Goal: Transaction & Acquisition: Purchase product/service

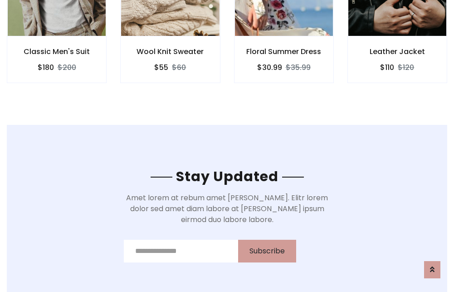
scroll to position [1366, 0]
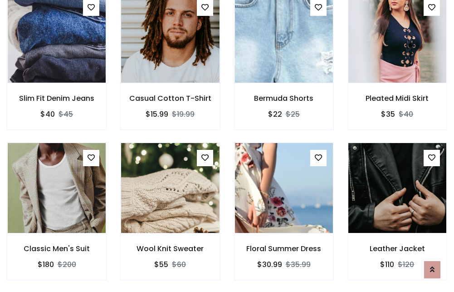
click at [227, 146] on div "Floral Summer Dress $30.99 $35.99" at bounding box center [283, 217] width 113 height 150
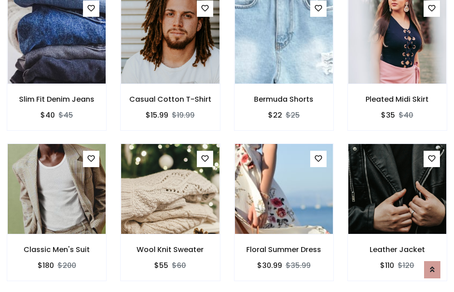
click at [227, 146] on div "Floral Summer Dress $30.99 $35.99" at bounding box center [283, 218] width 113 height 150
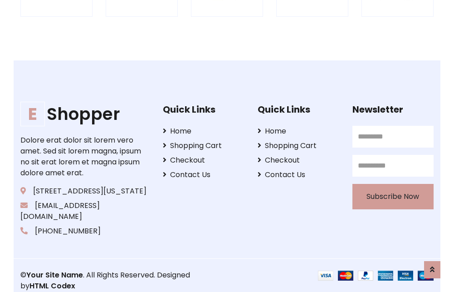
scroll to position [1727, 0]
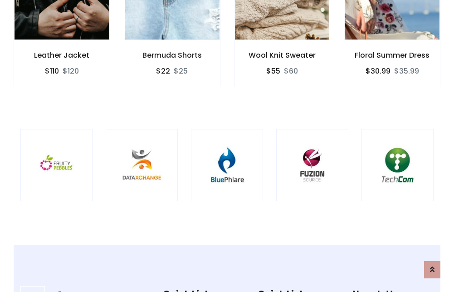
click at [227, 146] on img at bounding box center [226, 164] width 49 height 49
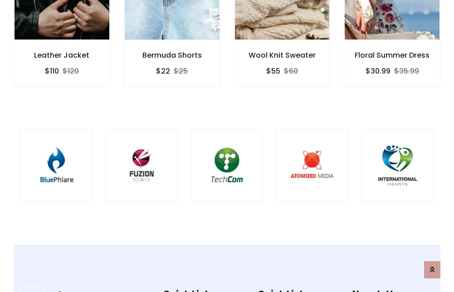
click at [227, 146] on img at bounding box center [226, 164] width 49 height 49
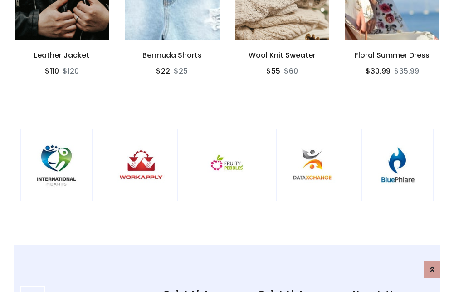
scroll to position [0, 0]
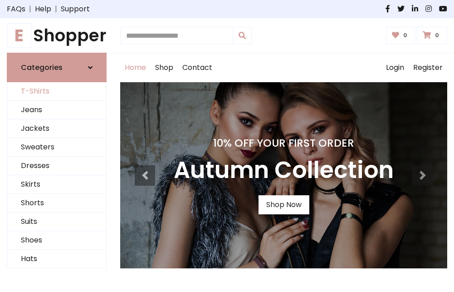
click at [57, 92] on link "T-Shirts" at bounding box center [56, 91] width 99 height 19
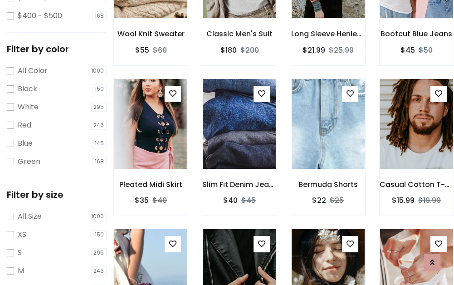
scroll to position [318, 0]
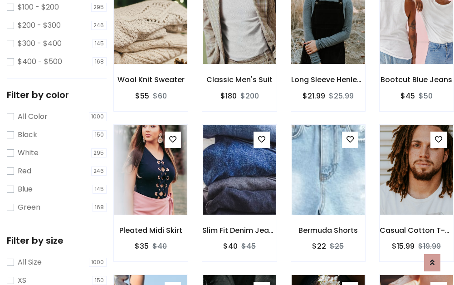
click at [328, 32] on img at bounding box center [328, 19] width 88 height 218
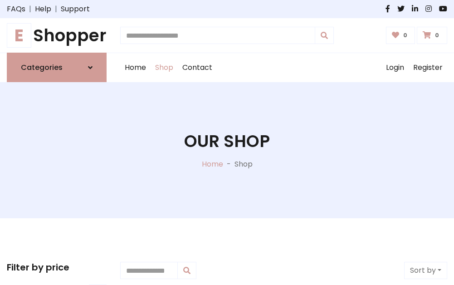
click at [57, 35] on h1 "E Shopper" at bounding box center [57, 35] width 100 height 20
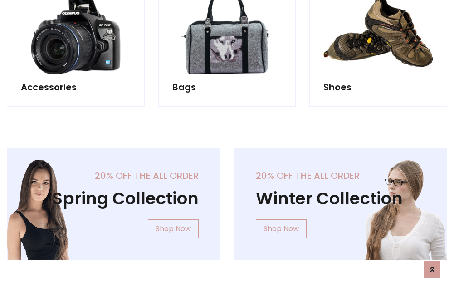
scroll to position [881, 0]
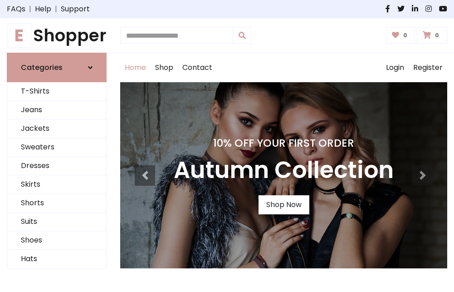
scroll to position [298, 0]
